Goal: Download file/media

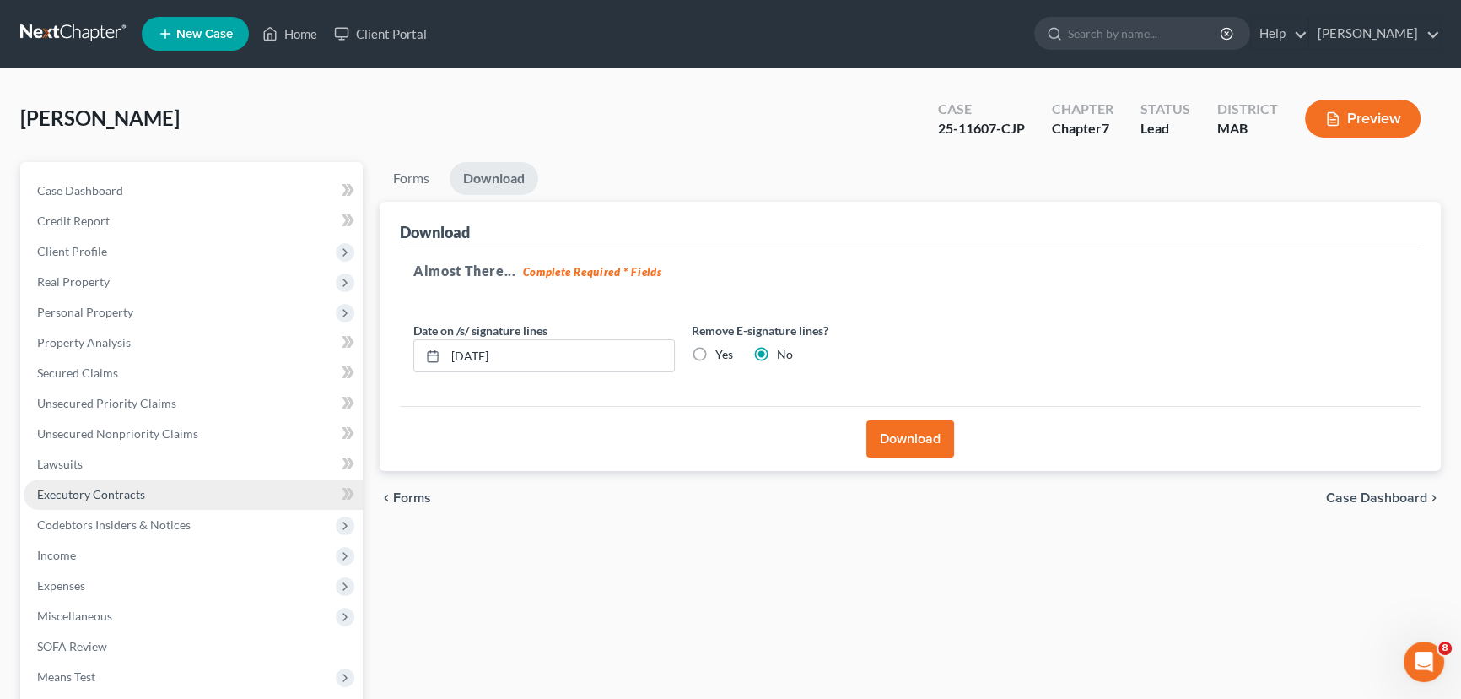
click at [84, 504] on link "Executory Contracts" at bounding box center [193, 494] width 339 height 30
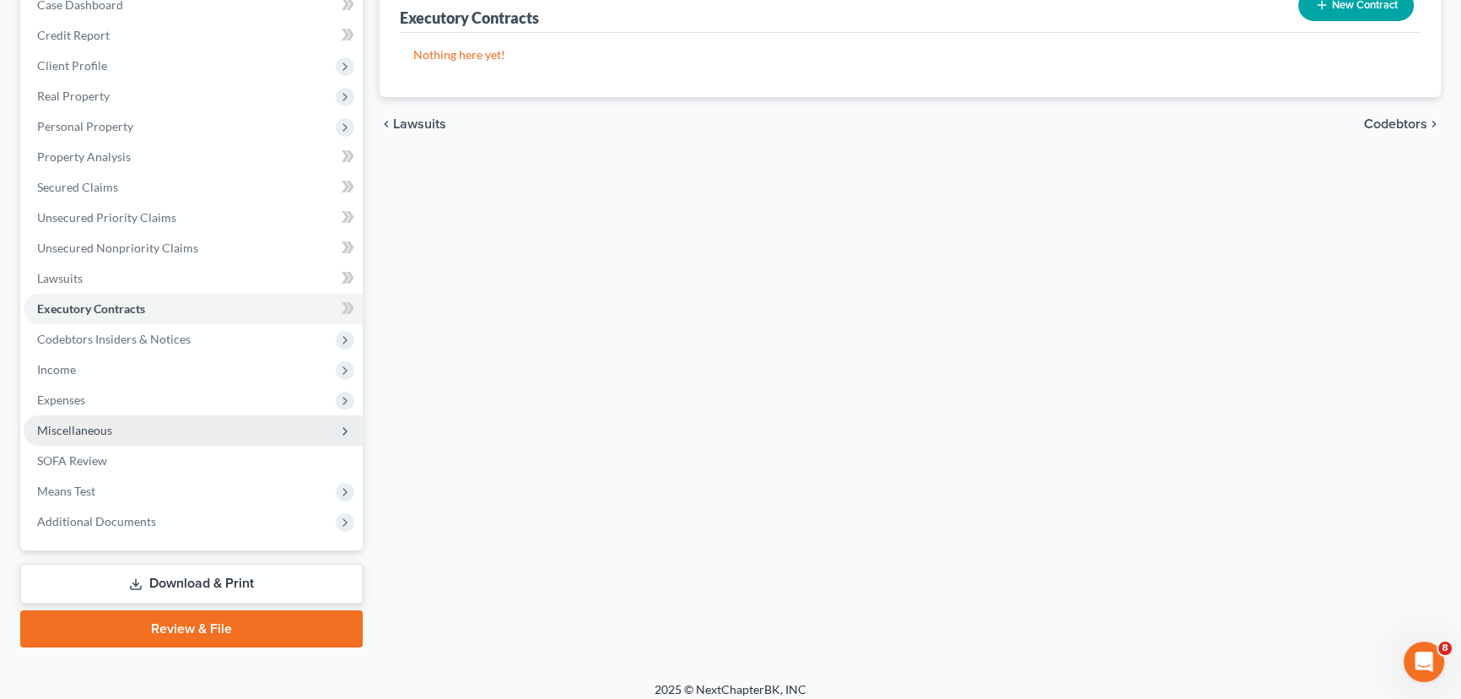
scroll to position [196, 0]
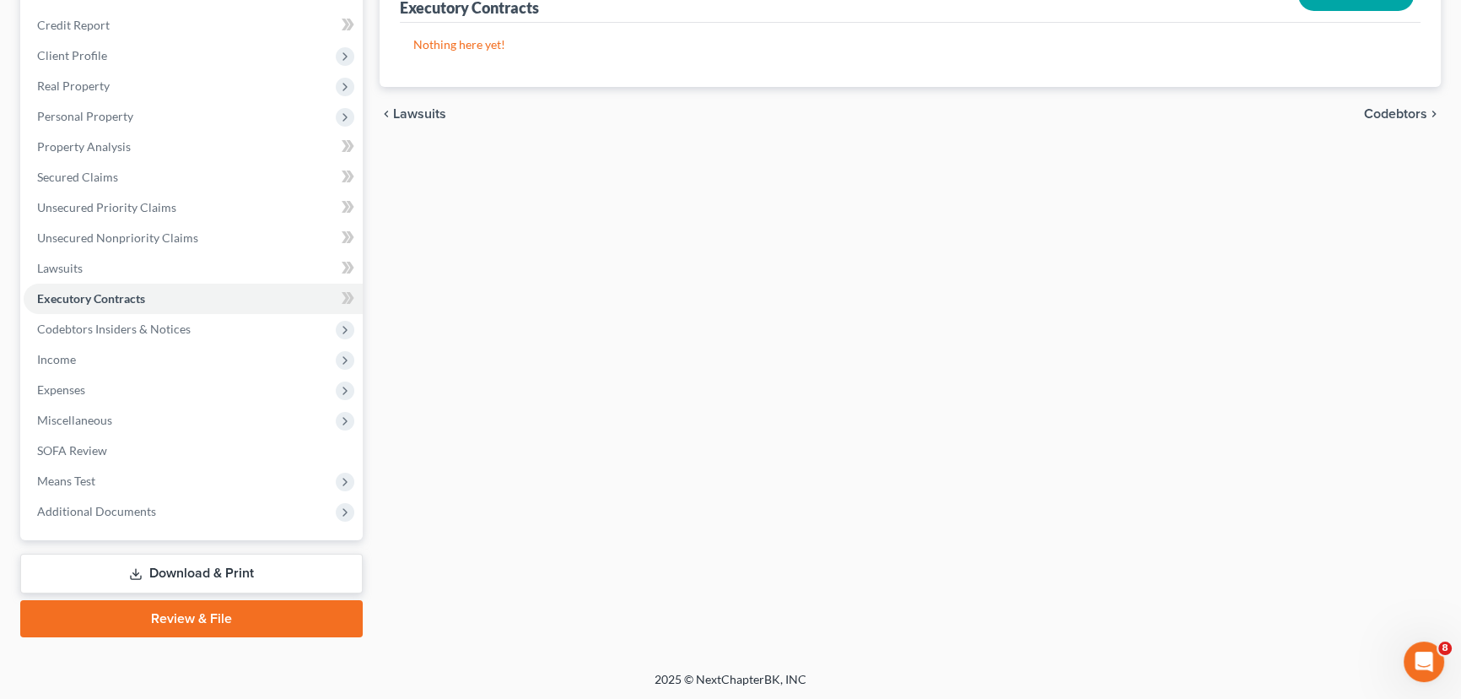
click at [139, 568] on icon at bounding box center [135, 573] width 13 height 13
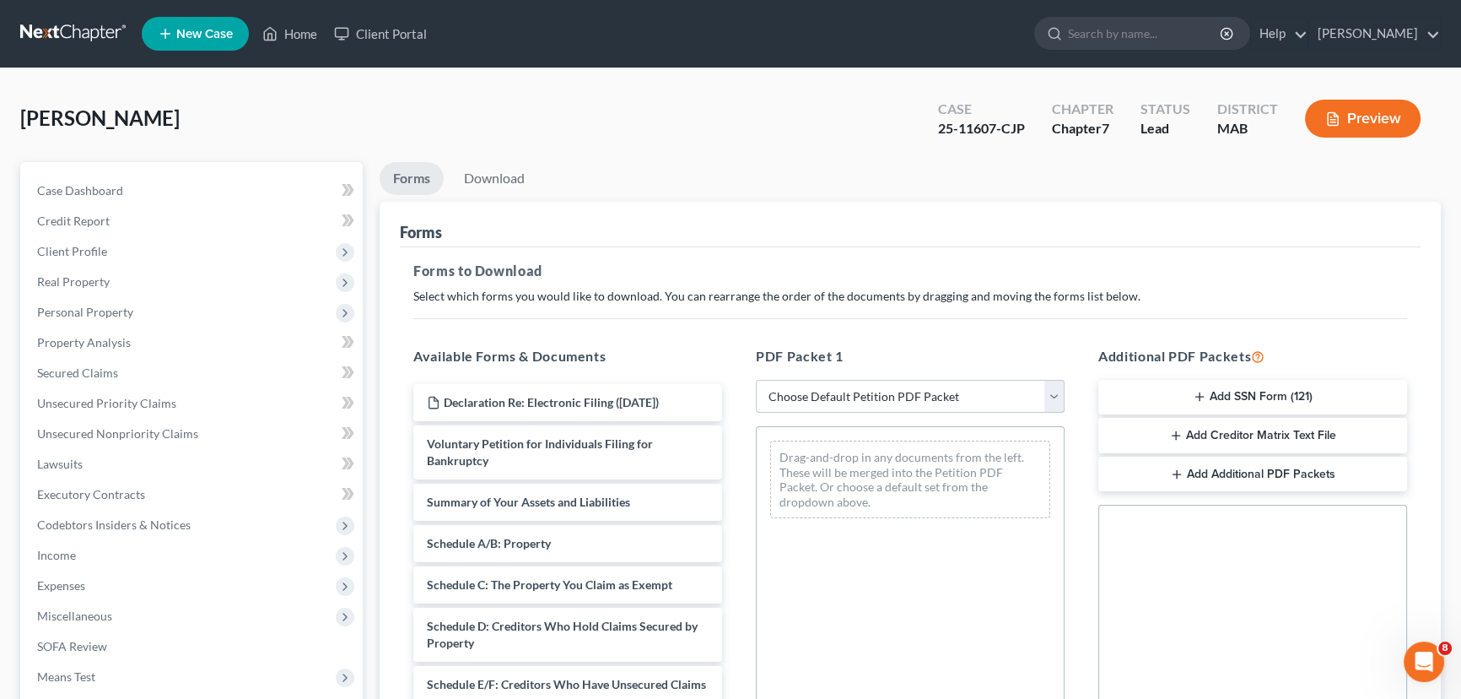
click at [911, 390] on select "Choose Default Petition PDF Packet Complete Bankruptcy Petition (all forms and …" at bounding box center [910, 397] width 309 height 34
select select "2"
click at [756, 380] on select "Choose Default Petition PDF Packet Complete Bankruptcy Petition (all forms and …" at bounding box center [910, 397] width 309 height 34
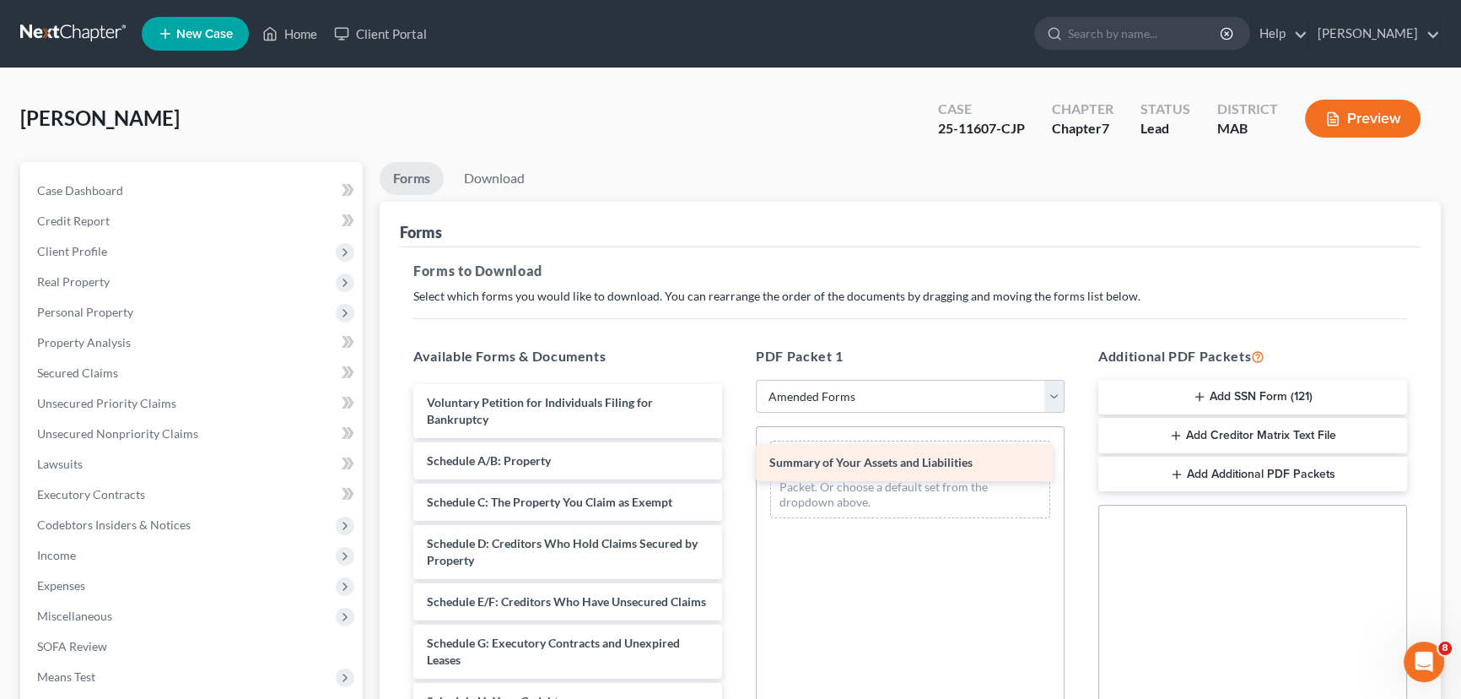
drag, startPoint x: 521, startPoint y: 461, endPoint x: 864, endPoint y: 464, distance: 342.5
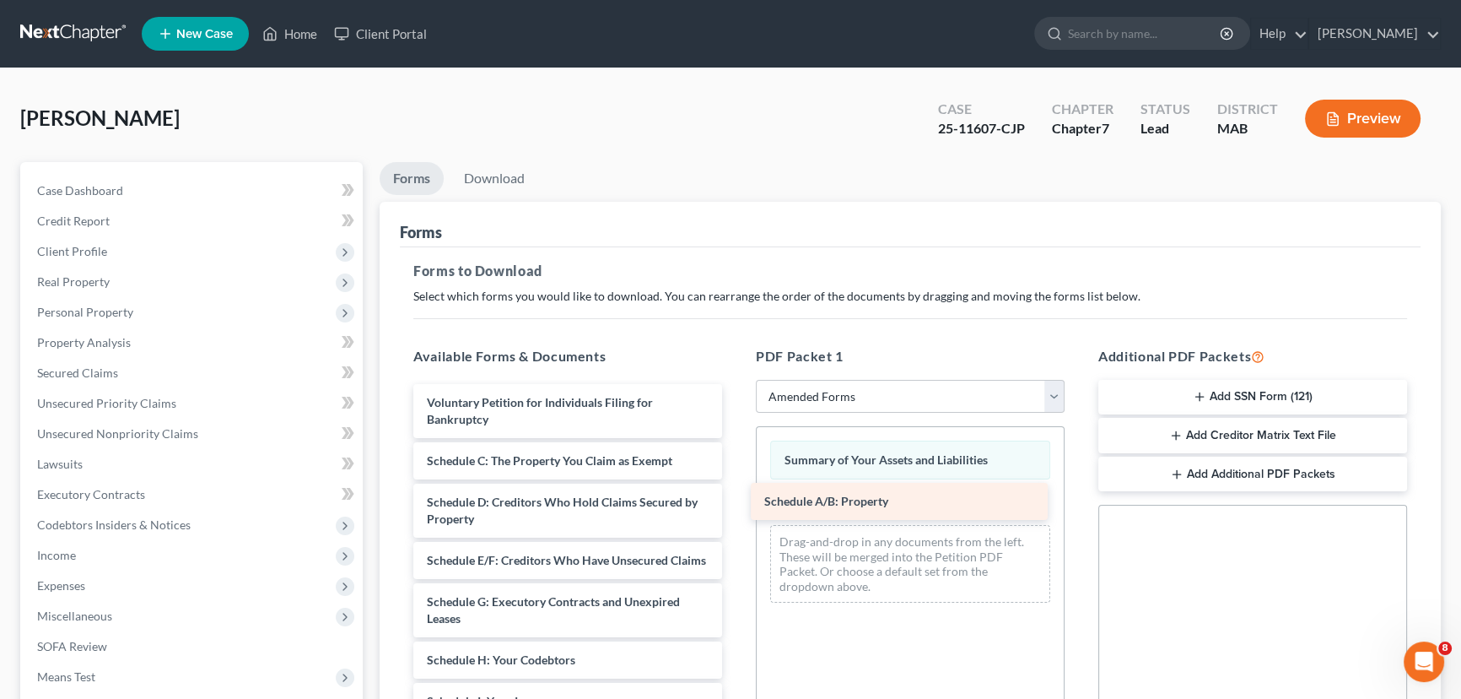
drag, startPoint x: 591, startPoint y: 459, endPoint x: 926, endPoint y: 499, distance: 337.3
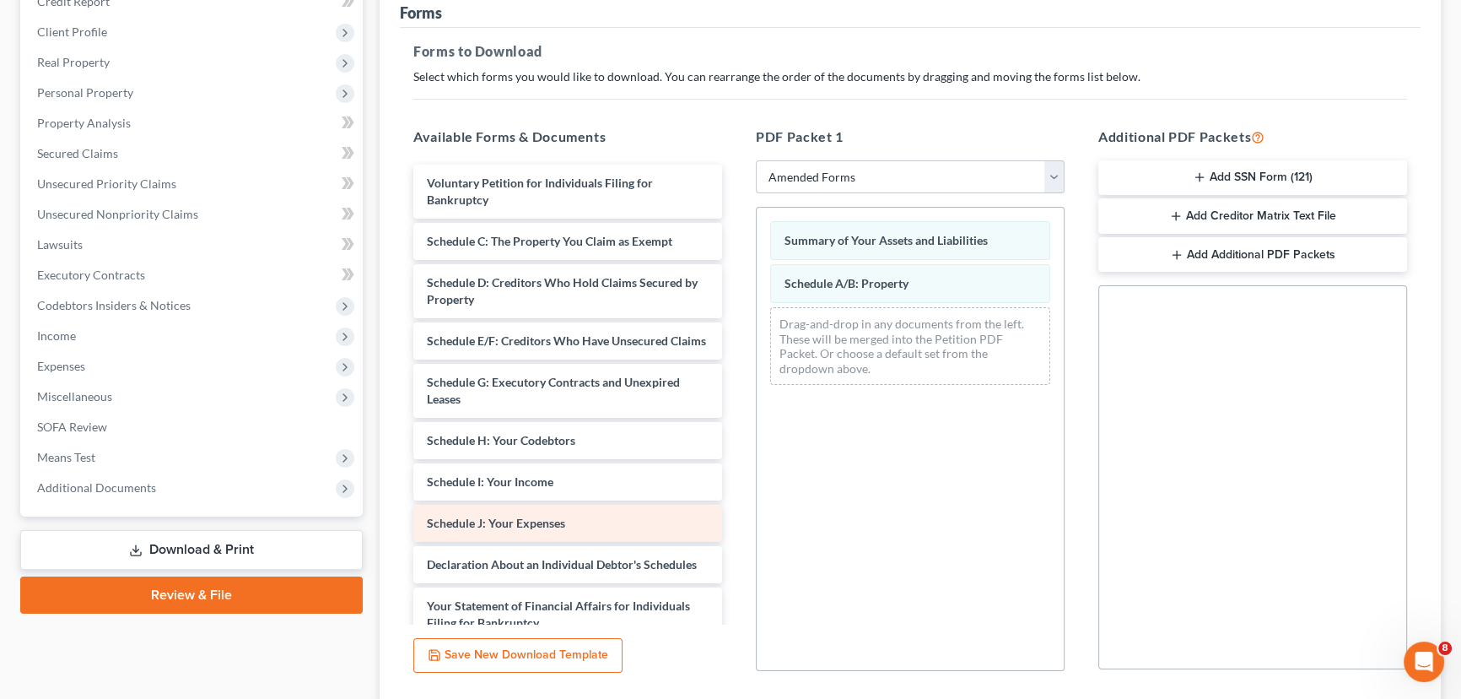
scroll to position [229, 0]
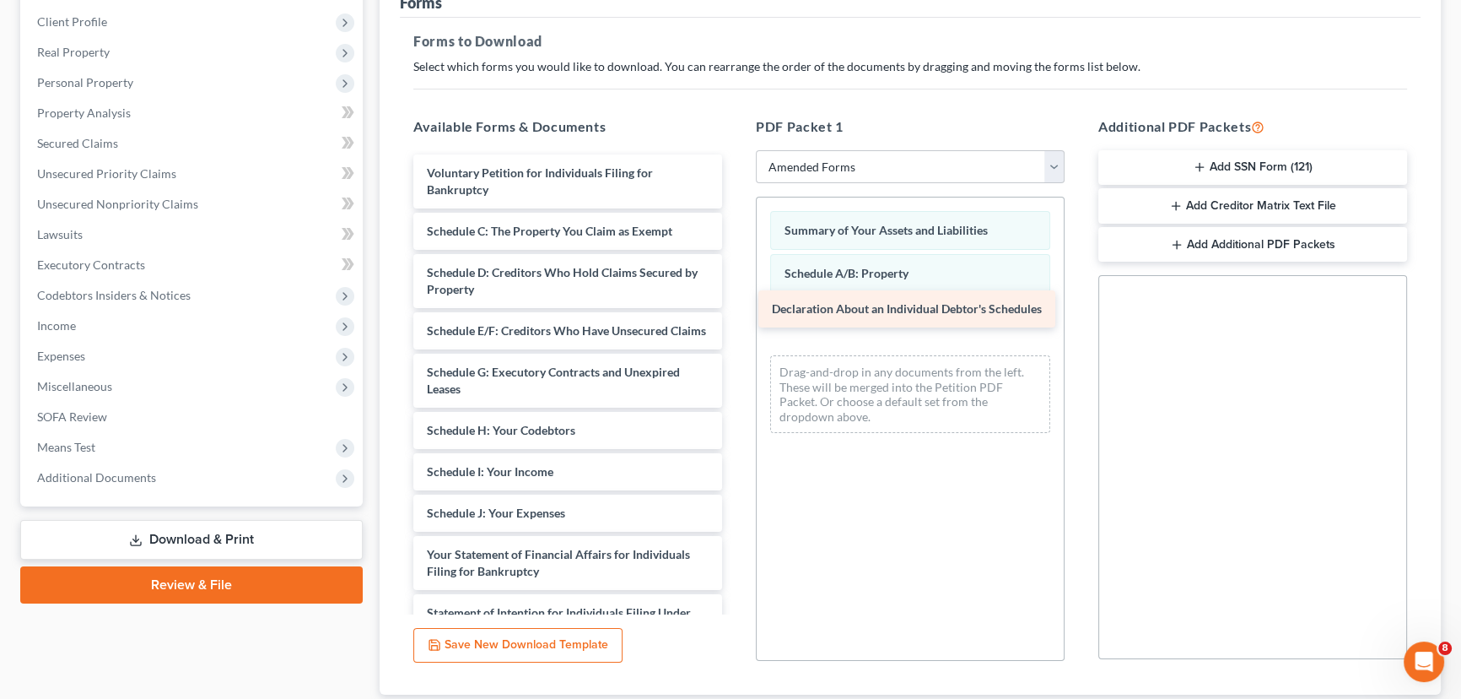
drag, startPoint x: 463, startPoint y: 564, endPoint x: 808, endPoint y: 305, distance: 431.9
click at [736, 305] on div "Declaration About an Individual Debtor's Schedules Voluntary Petition for Indiv…" at bounding box center [568, 541] width 336 height 775
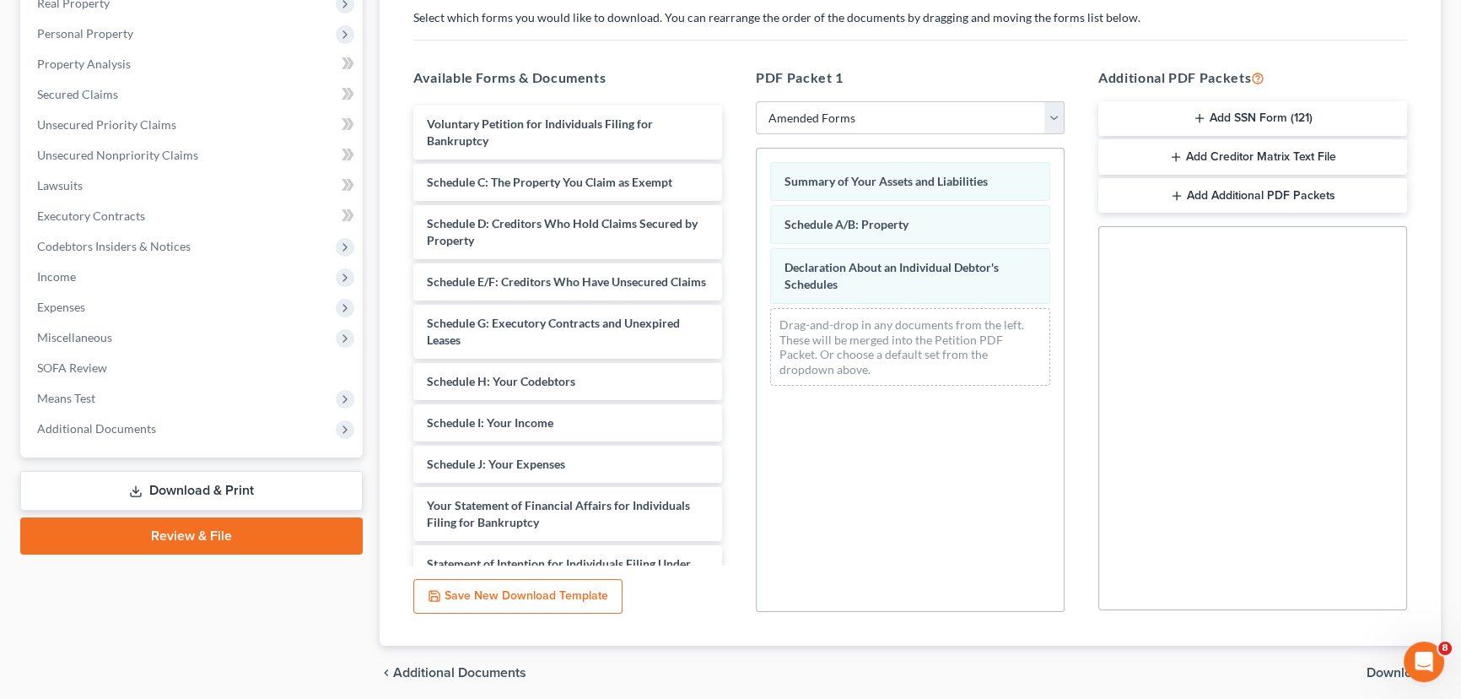
scroll to position [342, 0]
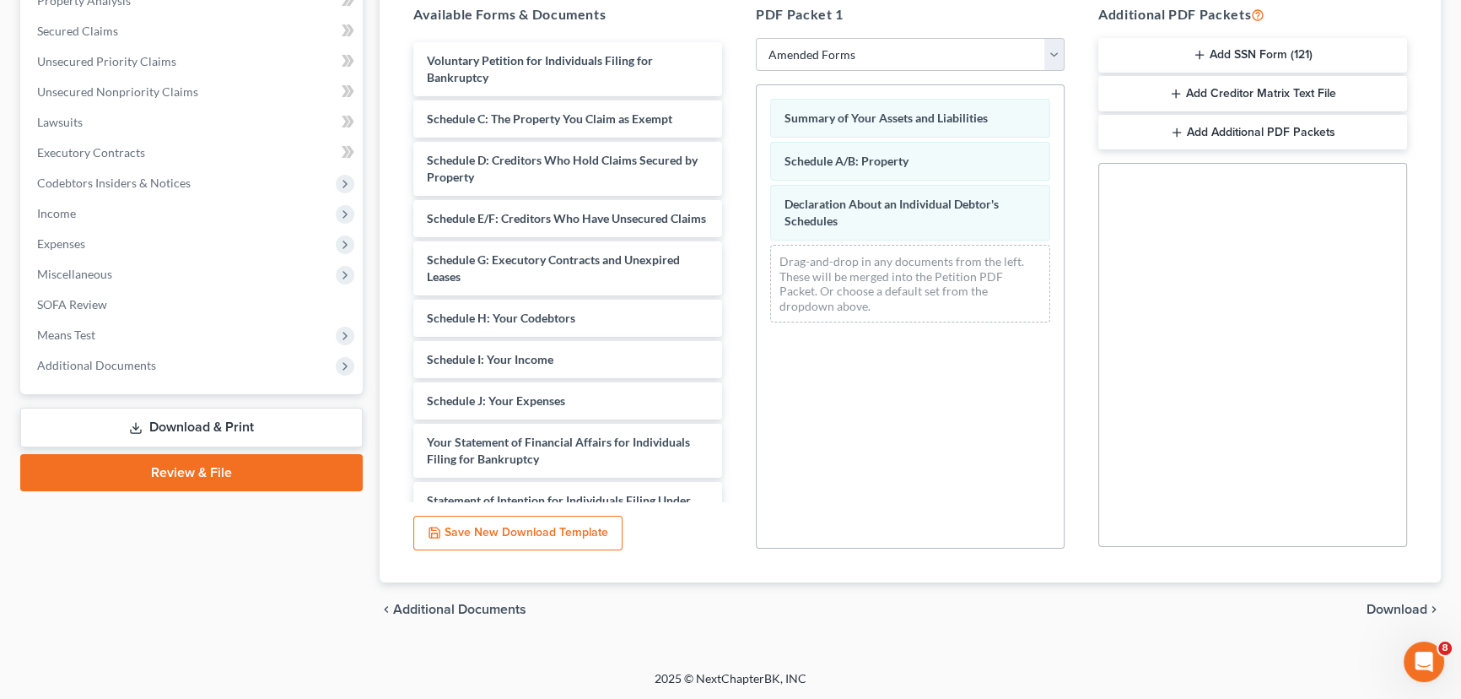
click at [1389, 605] on span "Download" at bounding box center [1397, 608] width 61 height 13
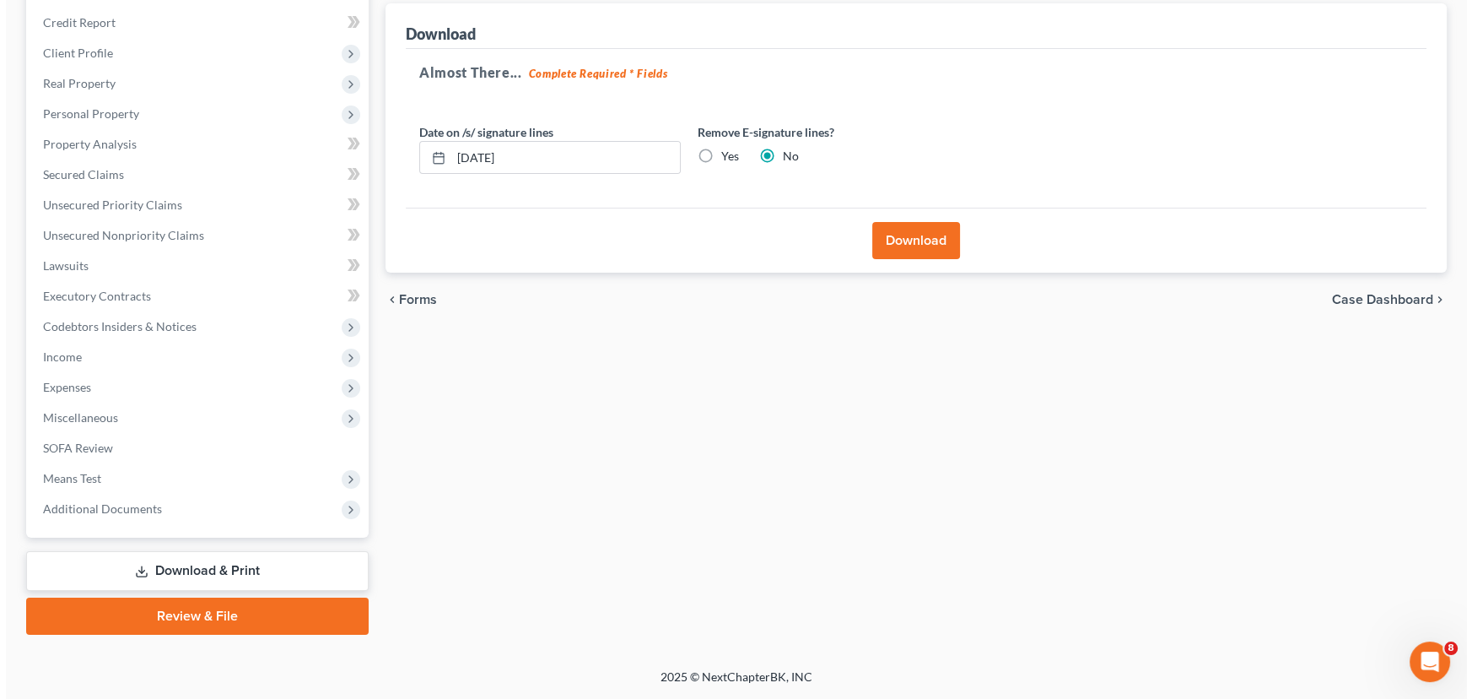
scroll to position [196, 0]
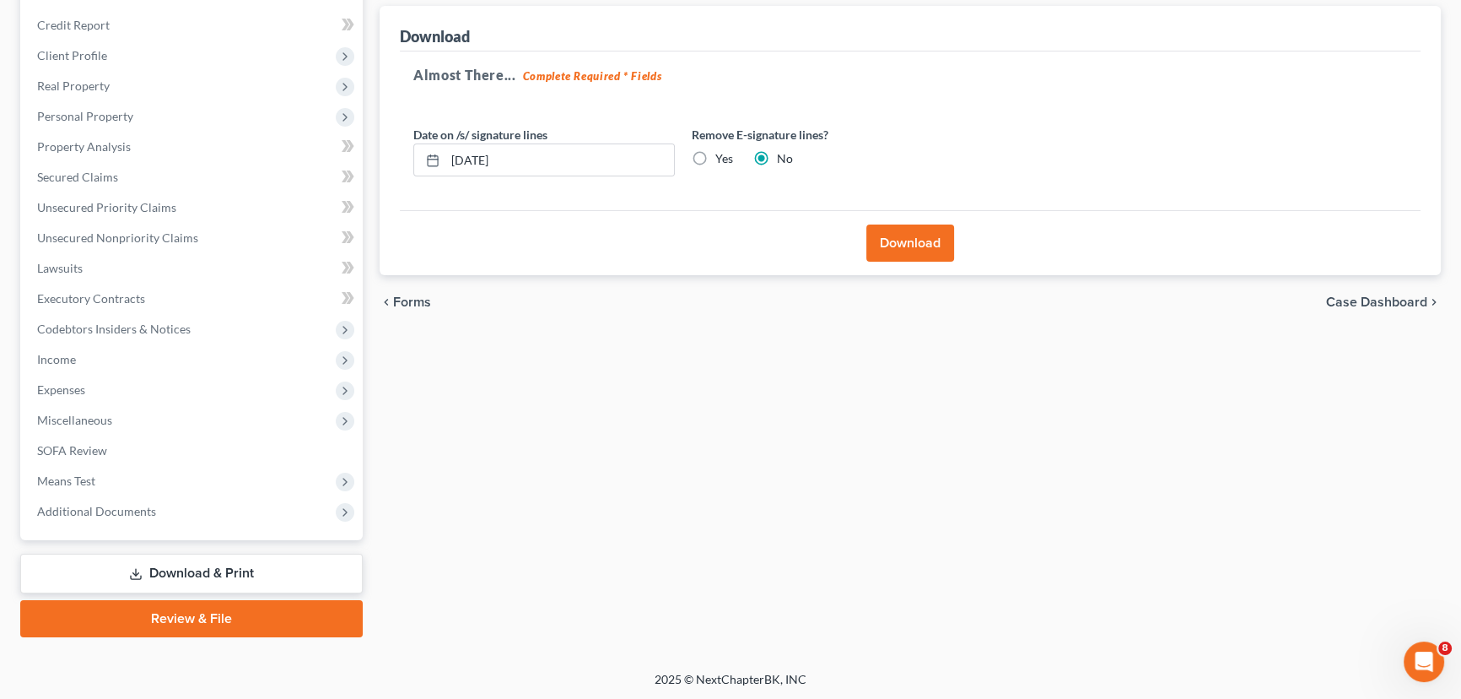
click at [919, 238] on button "Download" at bounding box center [910, 242] width 88 height 37
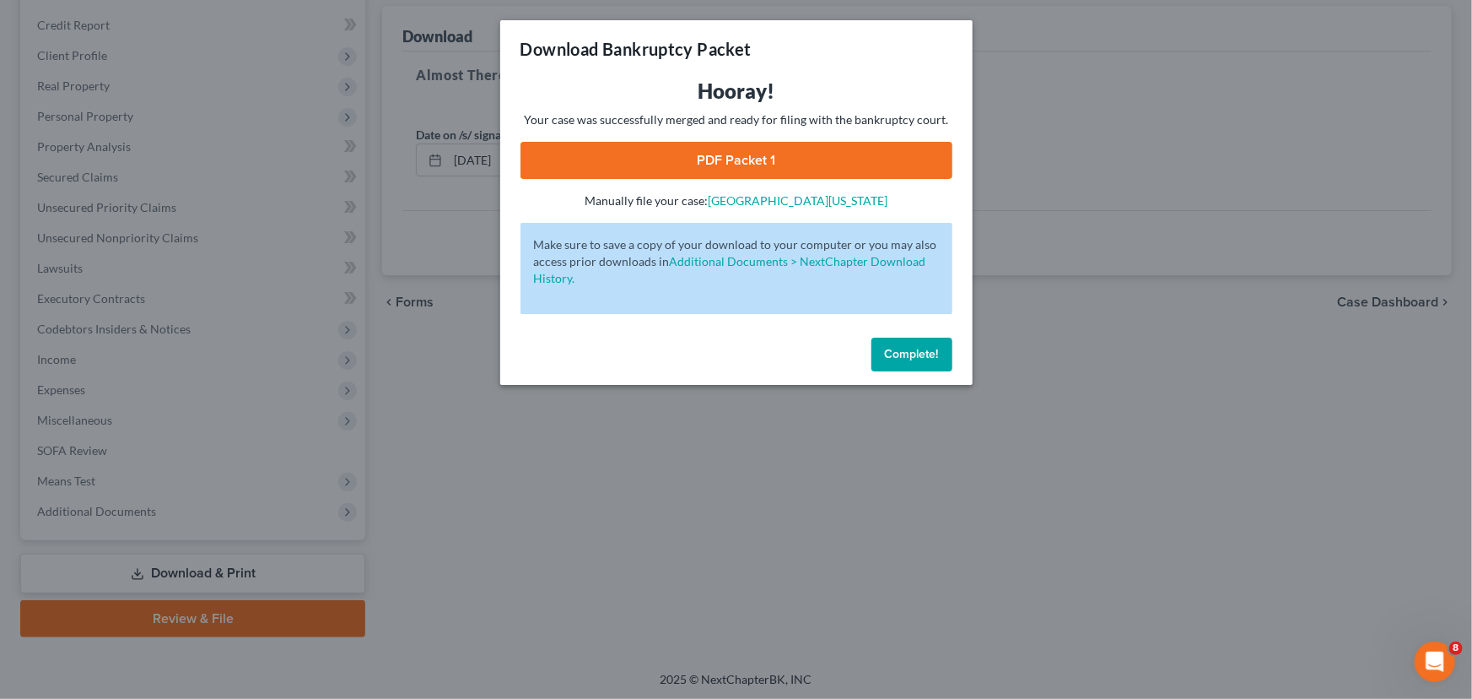
click at [698, 157] on link "PDF Packet 1" at bounding box center [737, 160] width 432 height 37
